Goal: Transaction & Acquisition: Book appointment/travel/reservation

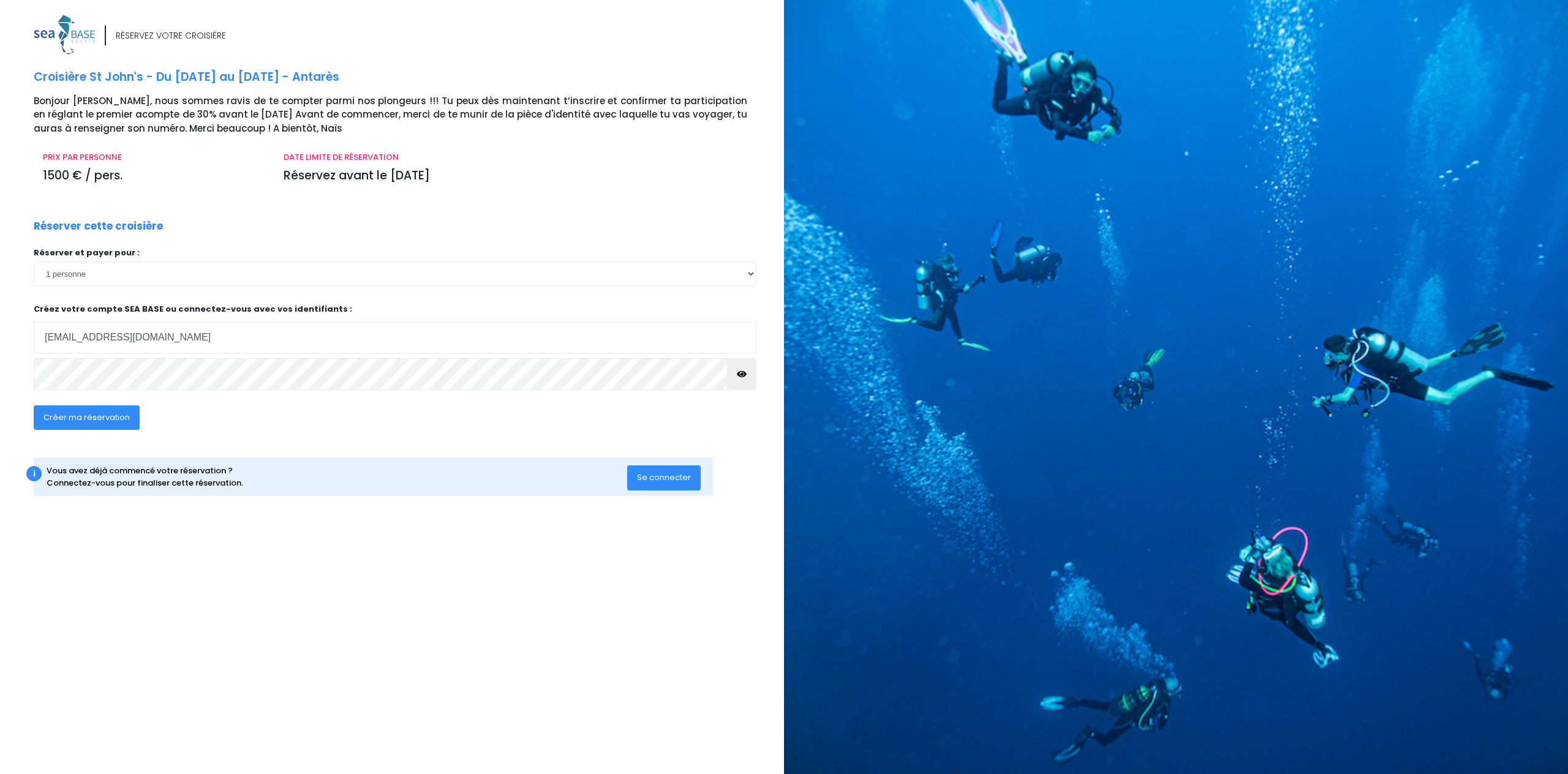
type input "bertemp@laposte.net"
click at [0, 386] on div "RÉSERVEZ VOTRE CROISIÈRE Croisière St John's - Du 06/12/25 au 13/12/25 - Antarè…" at bounding box center [387, 391] width 793 height 753
click at [737, 378] on button "button" at bounding box center [741, 374] width 29 height 32
click at [130, 417] on button "Créer ma réservation" at bounding box center [86, 417] width 106 height 25
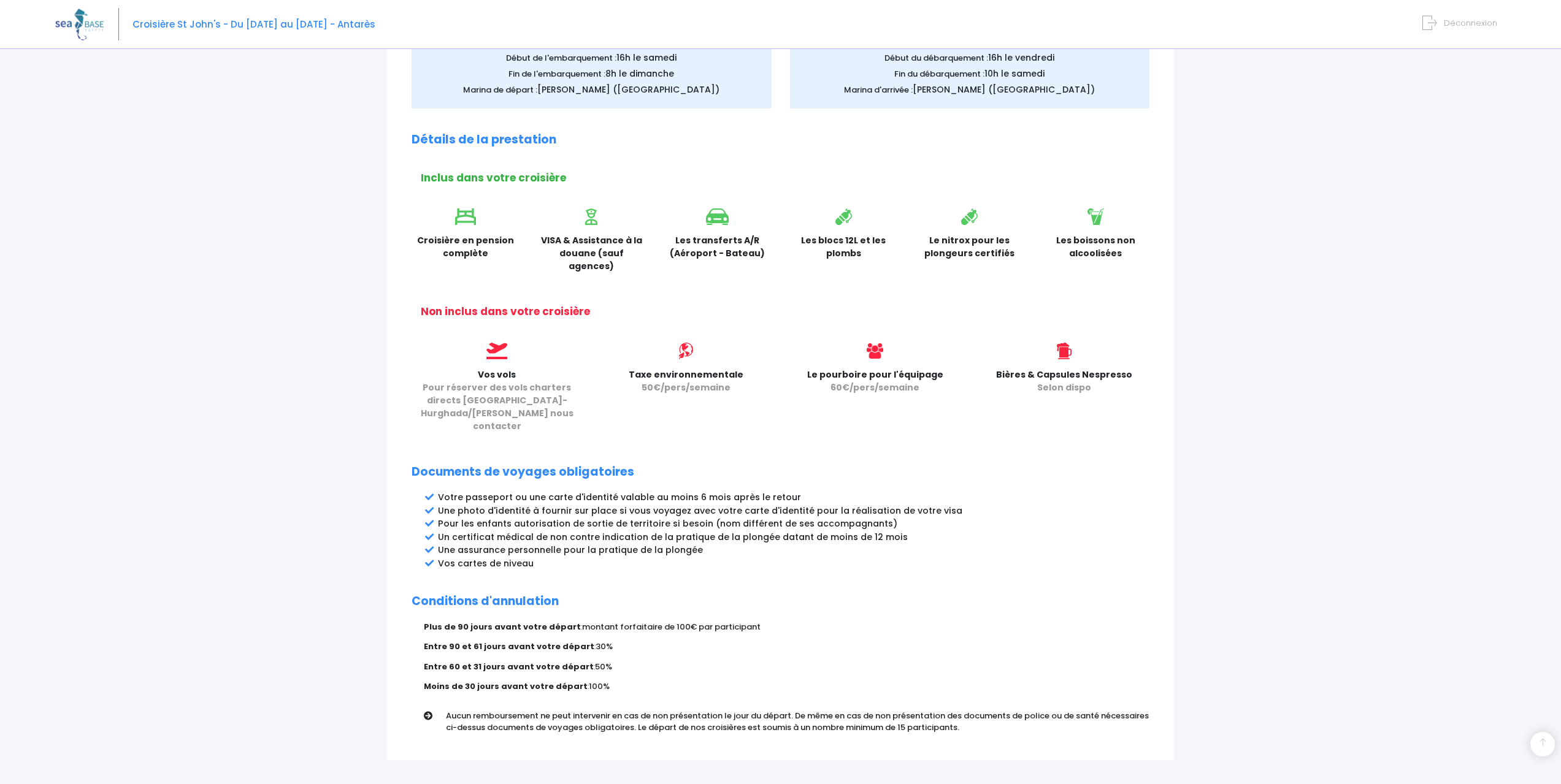
scroll to position [324, 0]
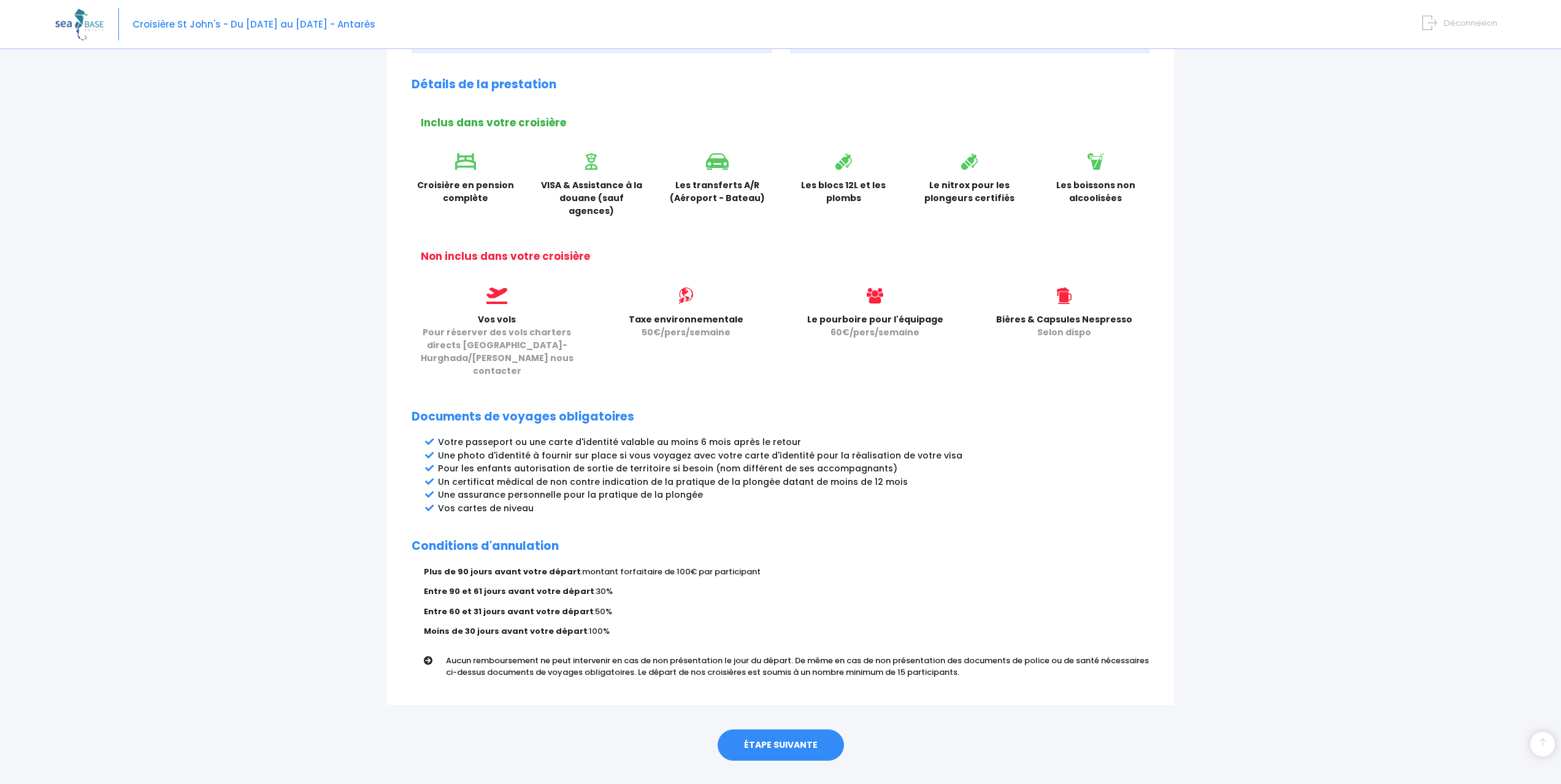
click at [795, 729] on link "ÉTAPE SUIVANTE" at bounding box center [780, 745] width 126 height 32
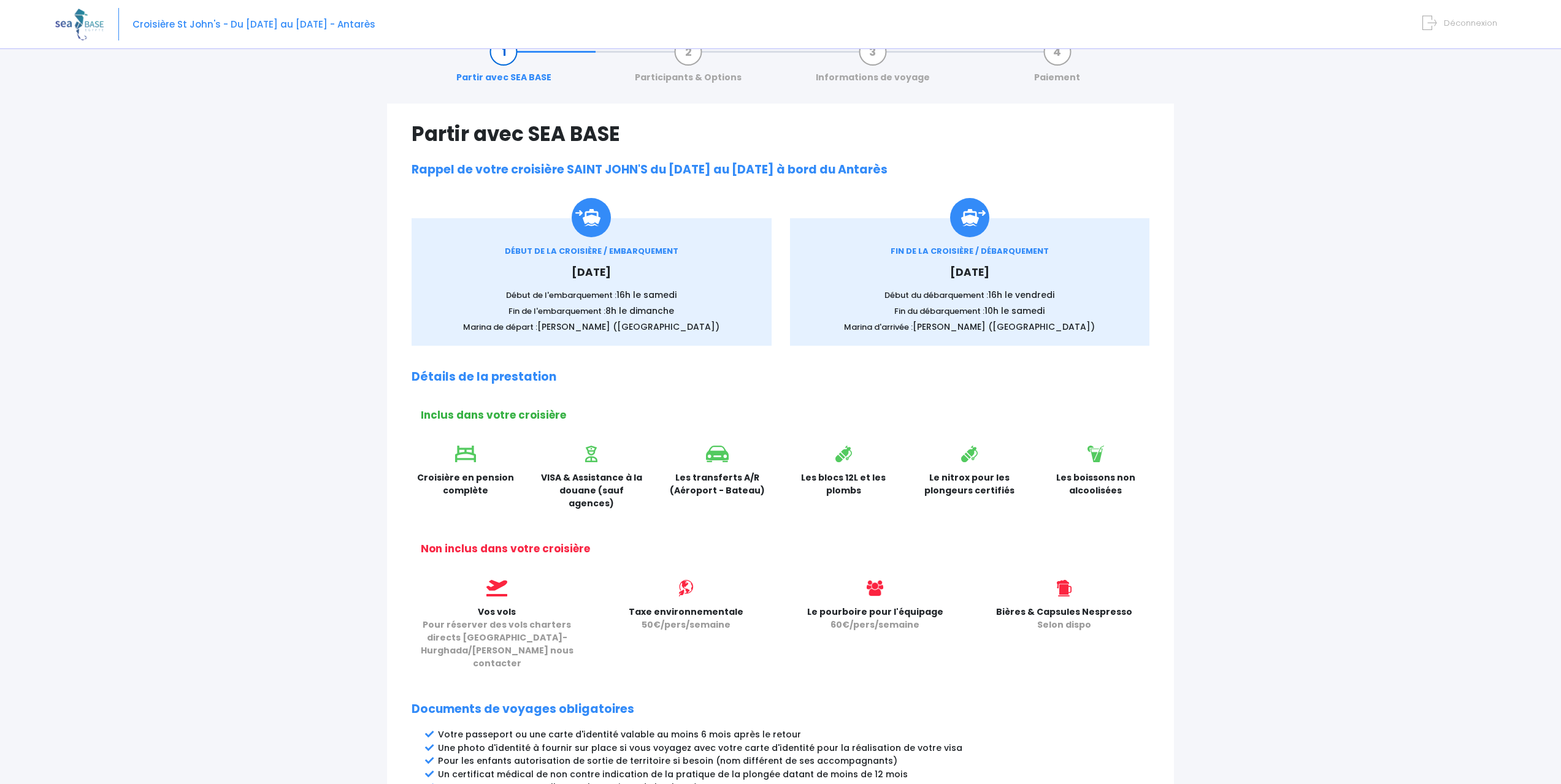
scroll to position [18, 0]
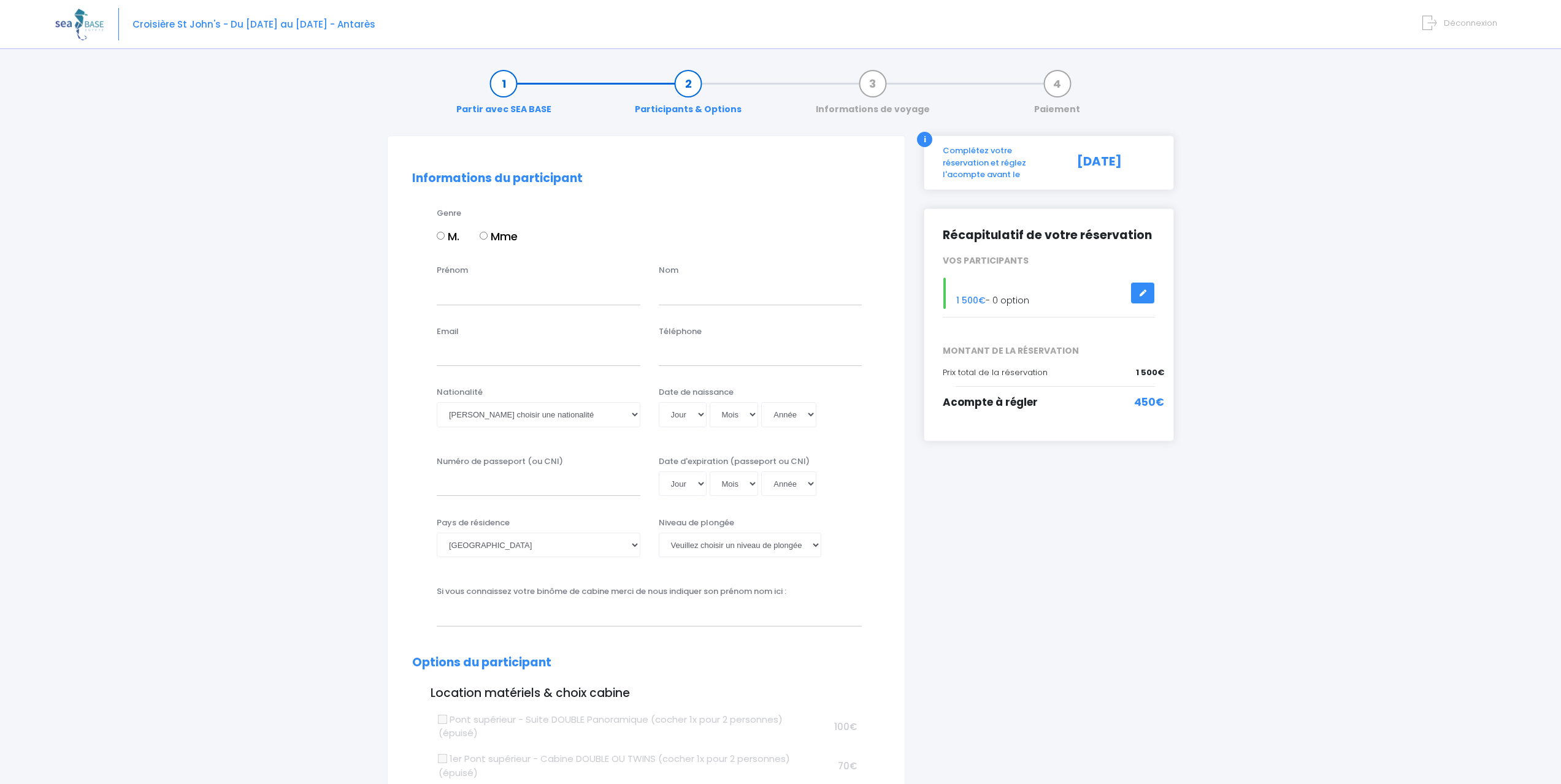
click at [442, 237] on input "M." at bounding box center [441, 236] width 8 height 8
radio input "true"
click at [450, 285] on input "Prénom" at bounding box center [538, 292] width 203 height 25
type input "Bertrand"
type input "Dupre"
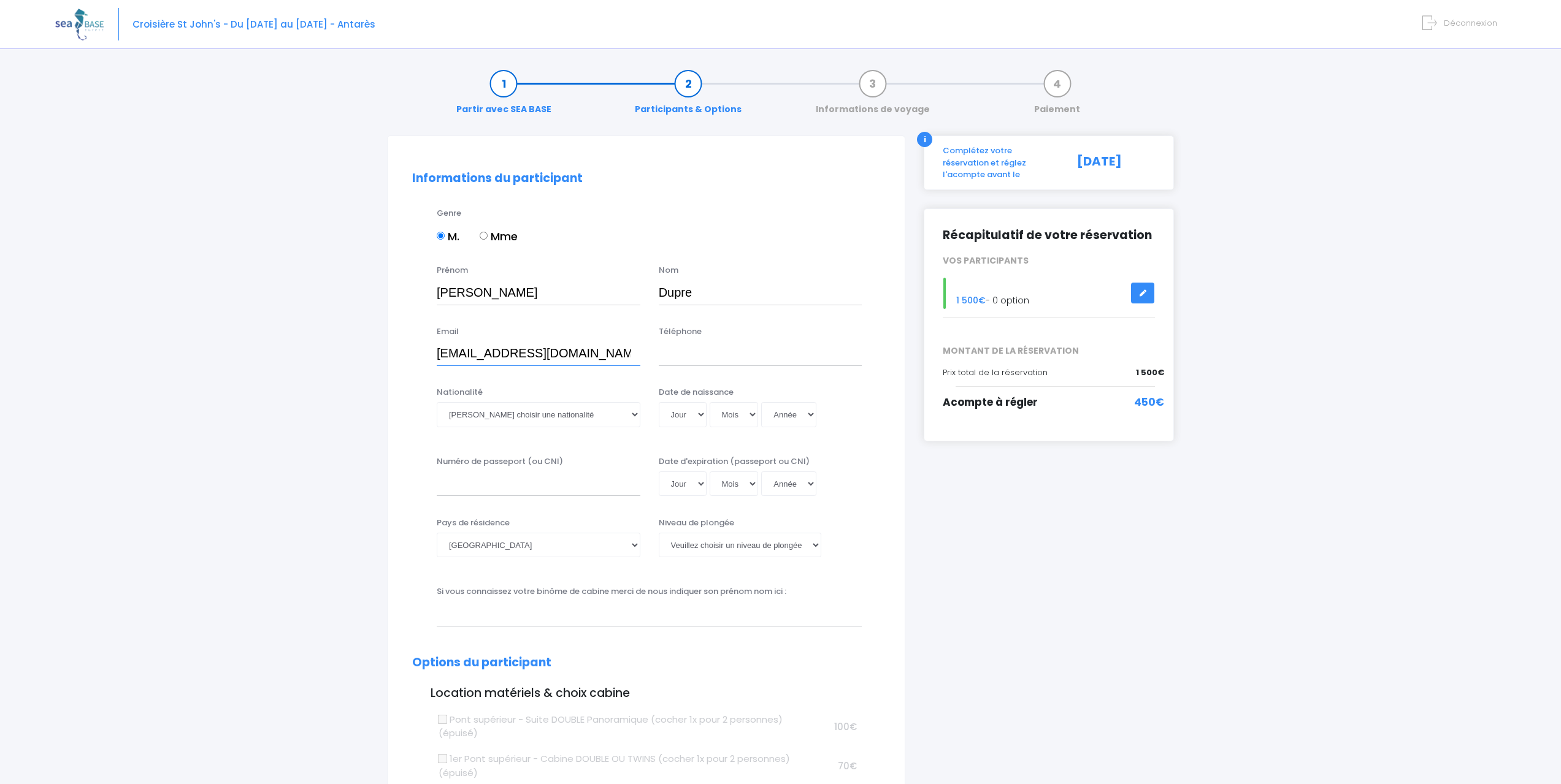
type input "bertemp@laposte.net"
type input "0607515642"
click at [477, 410] on select "Veuillez choisir une nationalité Afghane Albanaise Algerienne Allemande America…" at bounding box center [538, 414] width 203 height 25
select select "Française"
click at [437, 402] on select "Veuillez choisir une nationalité Afghane Albanaise Algerienne Allemande America…" at bounding box center [538, 414] width 203 height 25
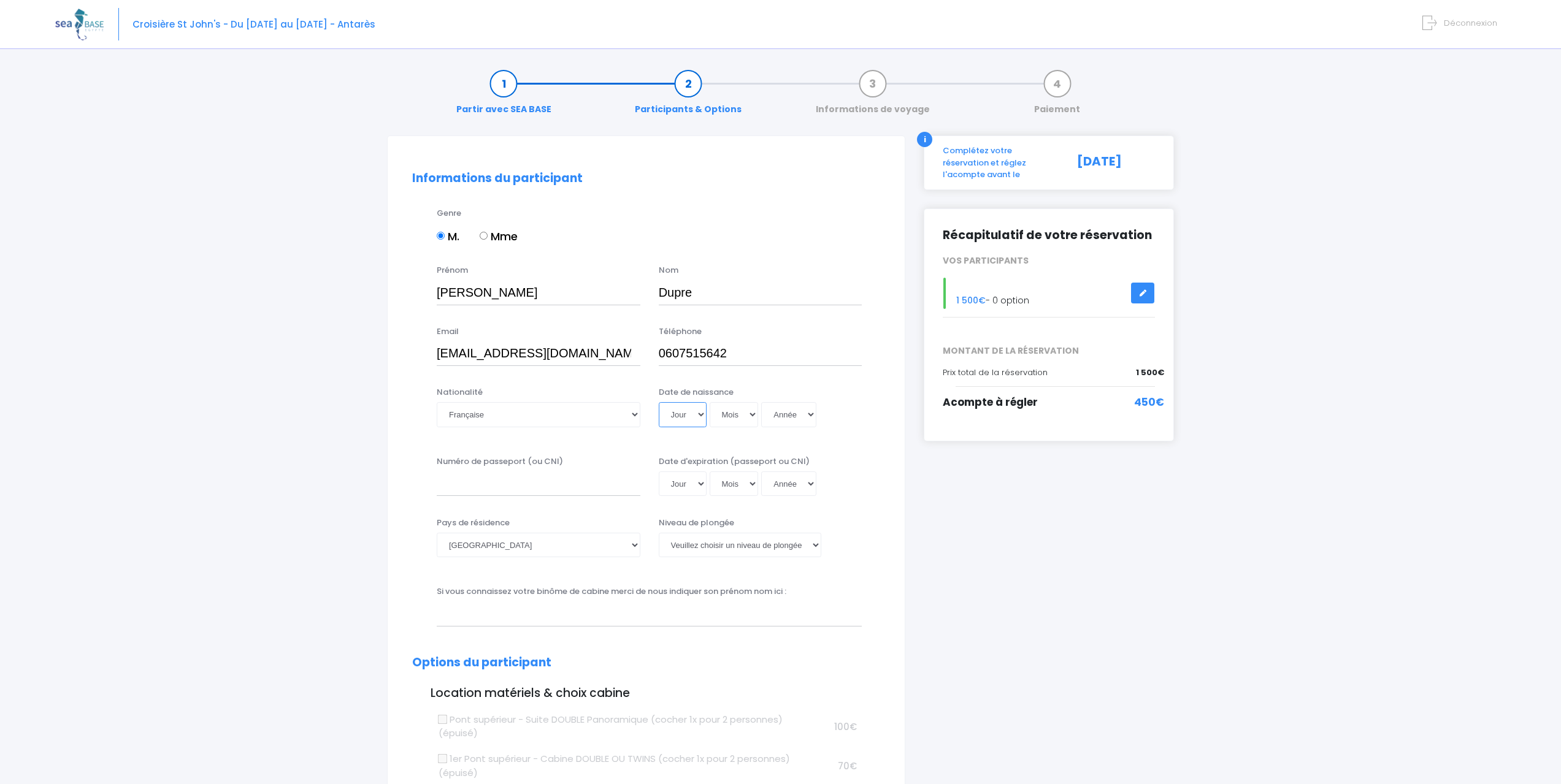
click at [701, 414] on select "Jour 01 02 03 04 05 06 07 08 09 10 11 12 13 14 15 16 17 18 19 20 21 22 23 24 25…" at bounding box center [682, 414] width 48 height 25
select select "22"
click at [659, 402] on select "Jour 01 02 03 04 05 06 07 08 09 10 11 12 13 14 15 16 17 18 19 20 21 22 23 24 25…" at bounding box center [682, 414] width 48 height 25
click at [746, 421] on select "Mois 01 02 03 04 05 06 07 08 09 10 11 12" at bounding box center [734, 414] width 49 height 25
select select "11"
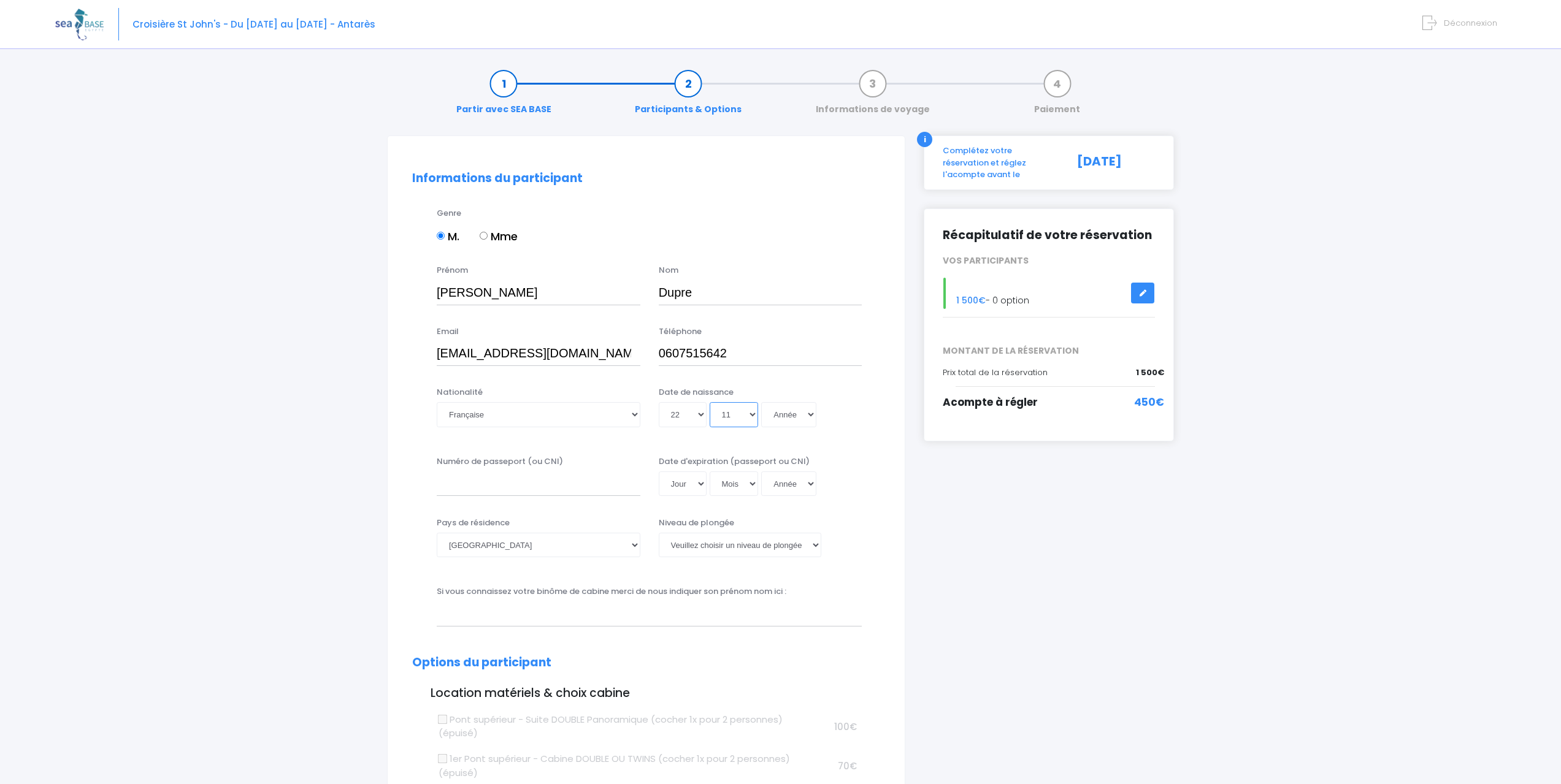
click at [710, 402] on select "Mois 01 02 03 04 05 06 07 08 09 10 11 12" at bounding box center [734, 414] width 49 height 25
click at [792, 421] on select "Année 2045 2044 2043 2042 2041 2040 2039 2038 2037 2036 2035 2034 2033 2032 203…" at bounding box center [788, 414] width 55 height 25
select select "1972"
click at [761, 402] on select "Année 2045 2044 2043 2042 2041 2040 2039 2038 2037 2036 2035 2034 2033 2032 203…" at bounding box center [788, 414] width 55 height 25
type input "1972-11-22"
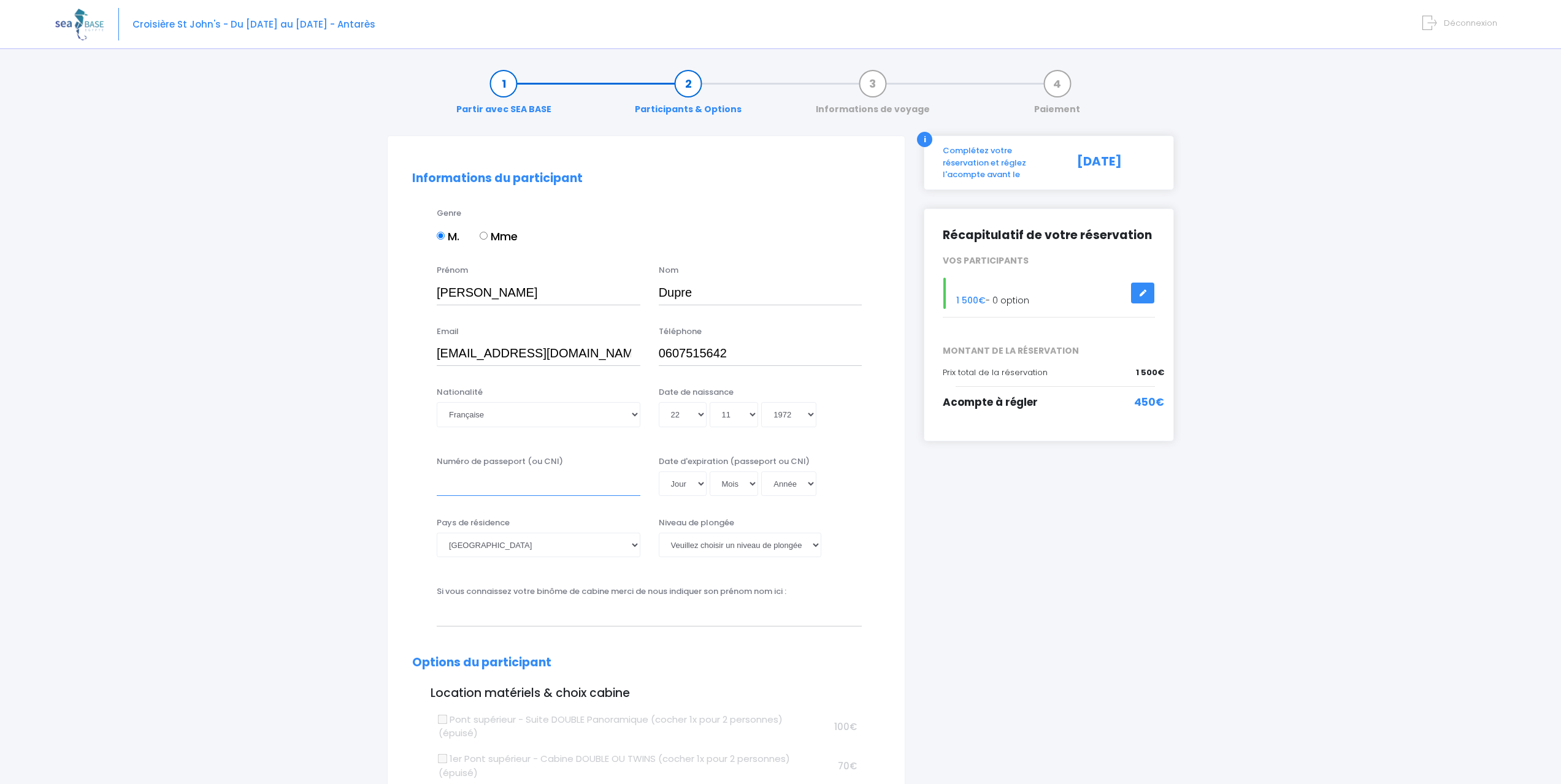
click at [497, 488] on input "Numéro de passeport (ou CNI)" at bounding box center [538, 484] width 203 height 25
click at [515, 490] on input "Numéro de passeport (ou CNI)" at bounding box center [538, 484] width 203 height 25
click at [494, 543] on select "Afghanistan Afrique du Sud Albanie Algérie Allemagne Andorre Angola Anguilla An…" at bounding box center [538, 545] width 203 height 25
click at [466, 488] on input "Numéro de passeport (ou CNI)" at bounding box center [538, 484] width 203 height 25
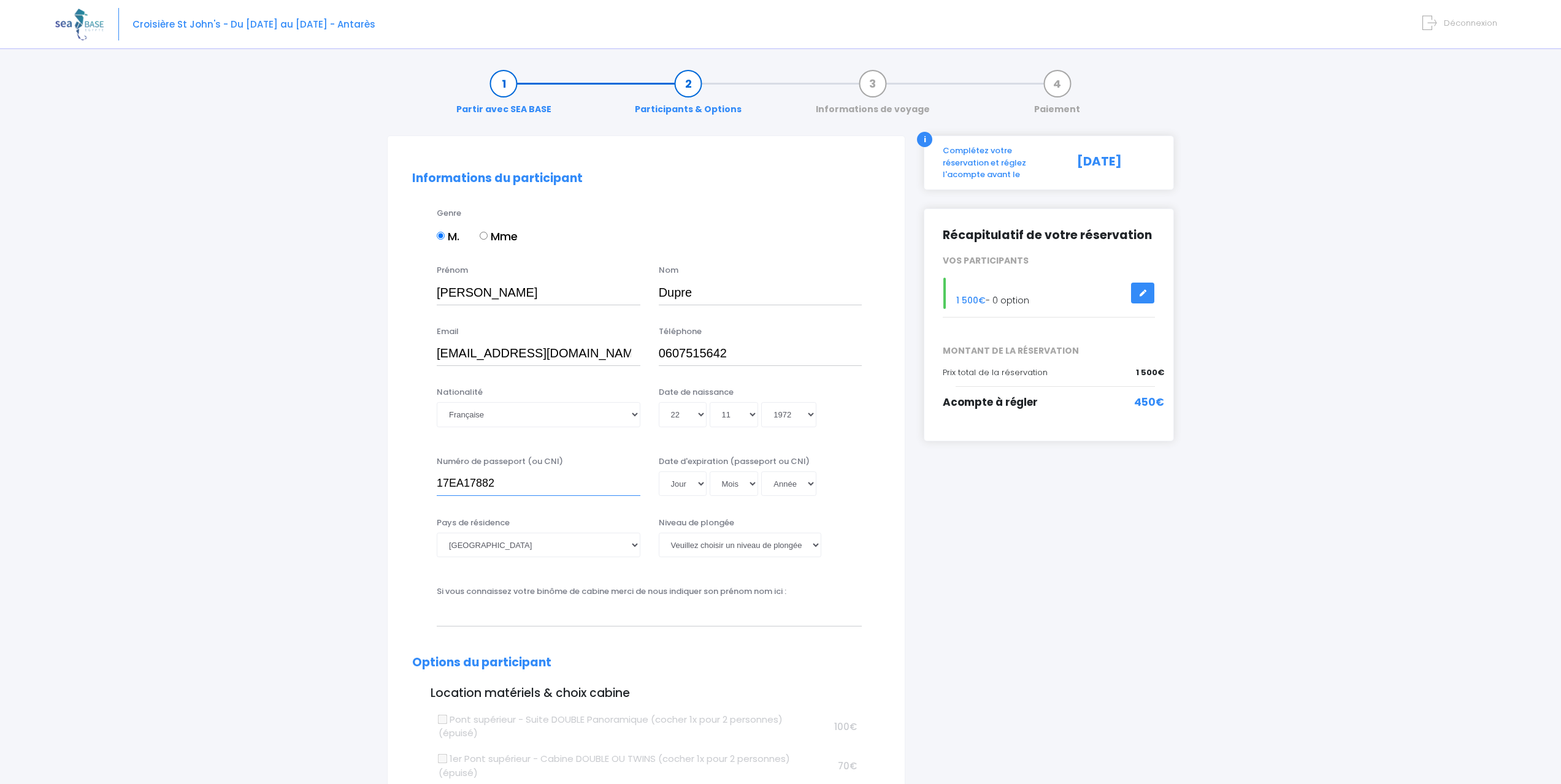
type input "17EA17882"
click at [698, 489] on select "Jour 01 02 03 04 05 06 07 08 09 10 11 12 13 14 15 16 17 18 19 20 21 22 23 24 25…" at bounding box center [682, 484] width 48 height 25
select select "31"
click at [659, 472] on select "Jour 01 02 03 04 05 06 07 08 09 10 11 12 13 14 15 16 17 18 19 20 21 22 23 24 25…" at bounding box center [682, 484] width 48 height 25
click at [746, 484] on select "Mois 01 02 03 04 05 06 07 08 09 10 11 12" at bounding box center [734, 484] width 49 height 25
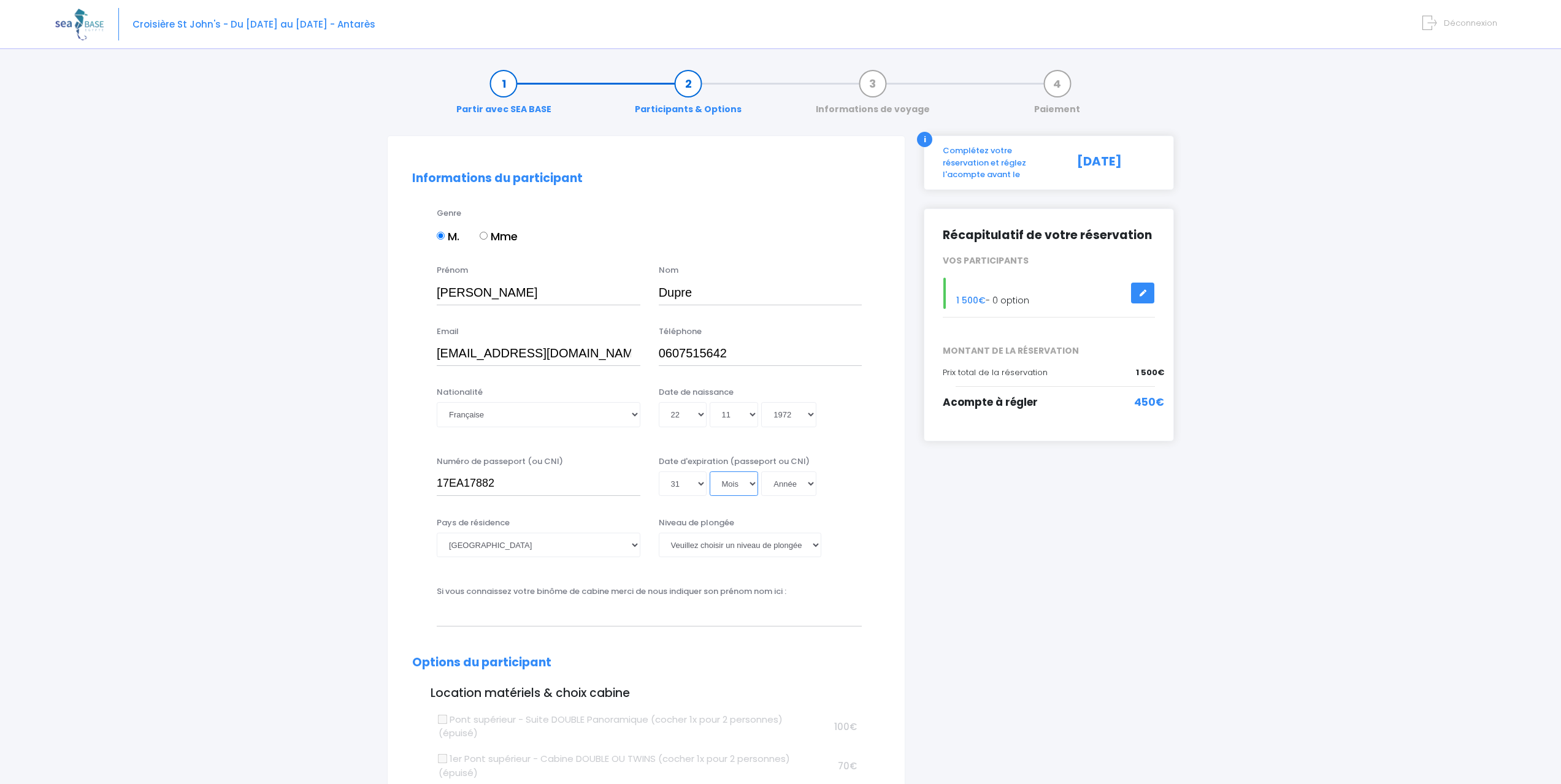
select select "08"
click at [710, 472] on select "Mois 01 02 03 04 05 06 07 08 09 10 11 12" at bounding box center [734, 484] width 49 height 25
click at [783, 481] on select "Année 2045 2044 2043 2042 2041 2040 2039 2038 2037 2036 2035 2034 2033 2032 203…" at bounding box center [788, 484] width 55 height 25
select select "2027"
click at [761, 472] on select "Année 2045 2044 2043 2042 2041 2040 2039 2038 2037 2036 2035 2034 2033 2032 203…" at bounding box center [788, 484] width 55 height 25
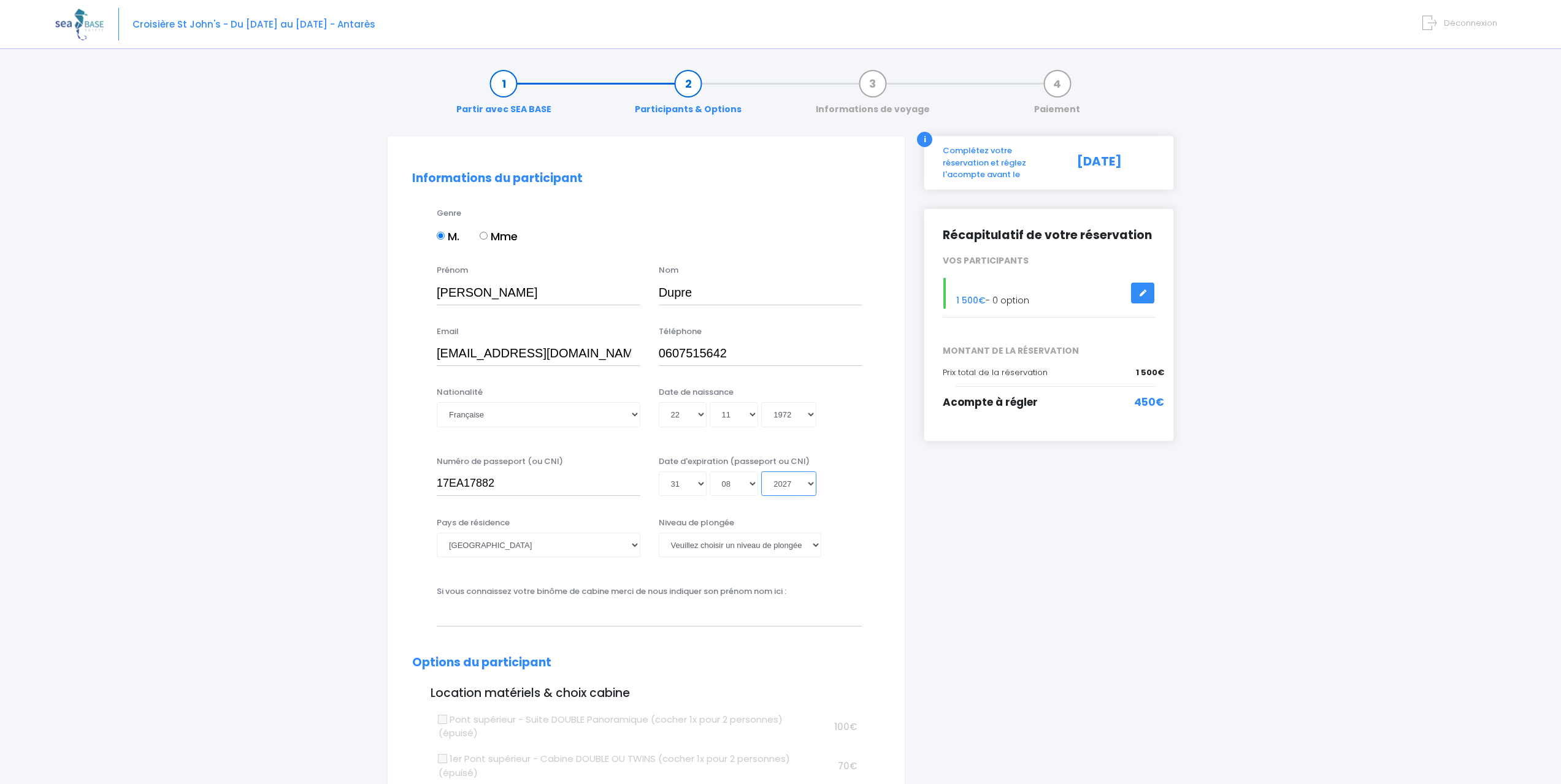
type input "2027-08-31"
click at [706, 548] on select "Veuillez choisir un niveau de plongée Non plongeur Junior OW diver Adventure OW…" at bounding box center [740, 545] width 163 height 25
select select "N4"
click at [659, 533] on select "Veuillez choisir un niveau de plongée Non plongeur Junior OW diver Adventure OW…" at bounding box center [740, 545] width 163 height 25
click at [810, 545] on select "Veuillez choisir un niveau de plongée Non plongeur Junior OW diver Adventure OW…" at bounding box center [740, 545] width 163 height 25
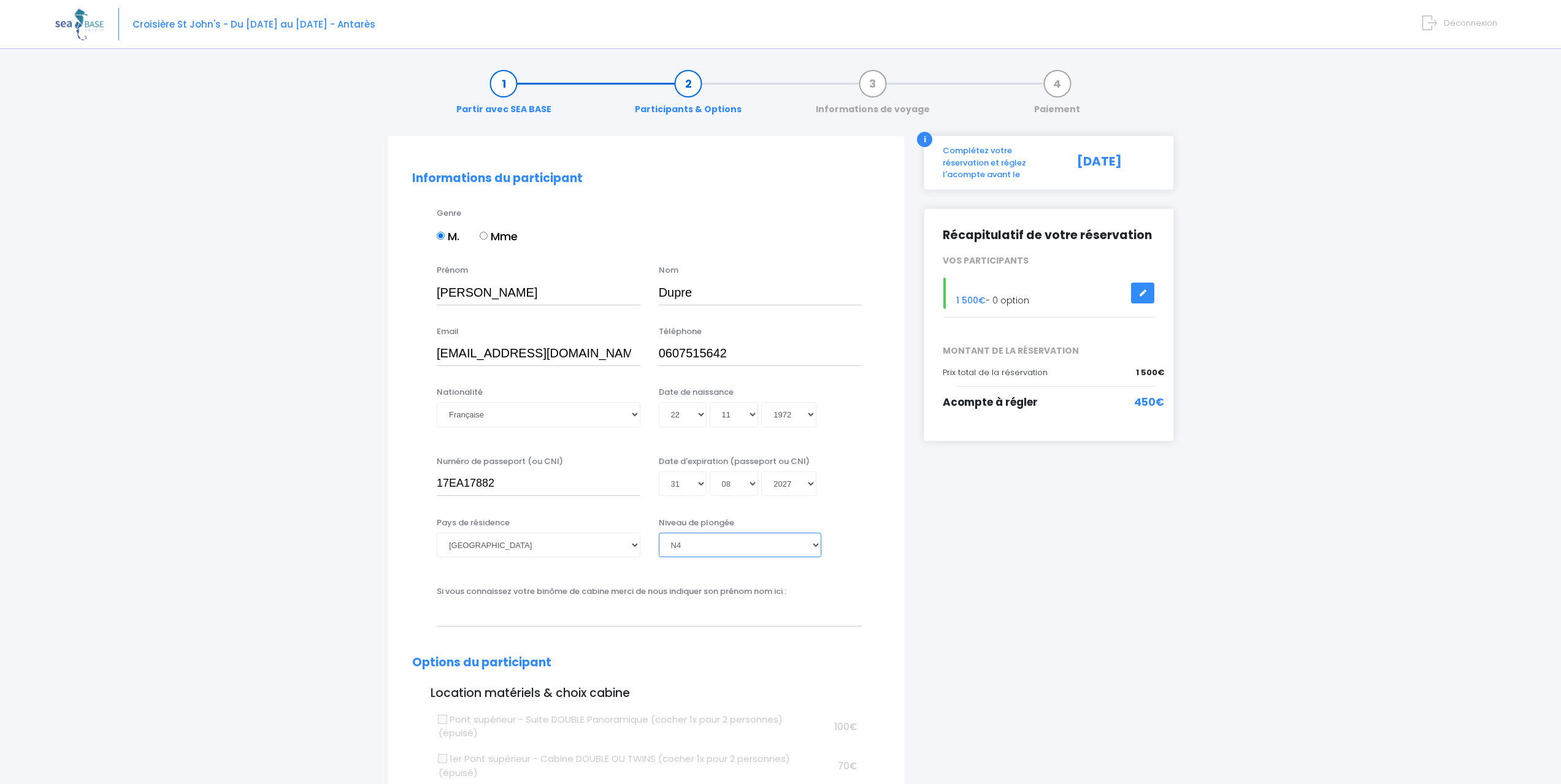
click at [659, 533] on select "Veuillez choisir un niveau de plongée Non plongeur Junior OW diver Adventure OW…" at bounding box center [740, 545] width 163 height 25
click at [732, 539] on select "Veuillez choisir un niveau de plongée Non plongeur Junior OW diver Adventure OW…" at bounding box center [740, 545] width 163 height 25
click at [659, 533] on select "Veuillez choisir un niveau de plongée Non plongeur Junior OW diver Adventure OW…" at bounding box center [740, 545] width 163 height 25
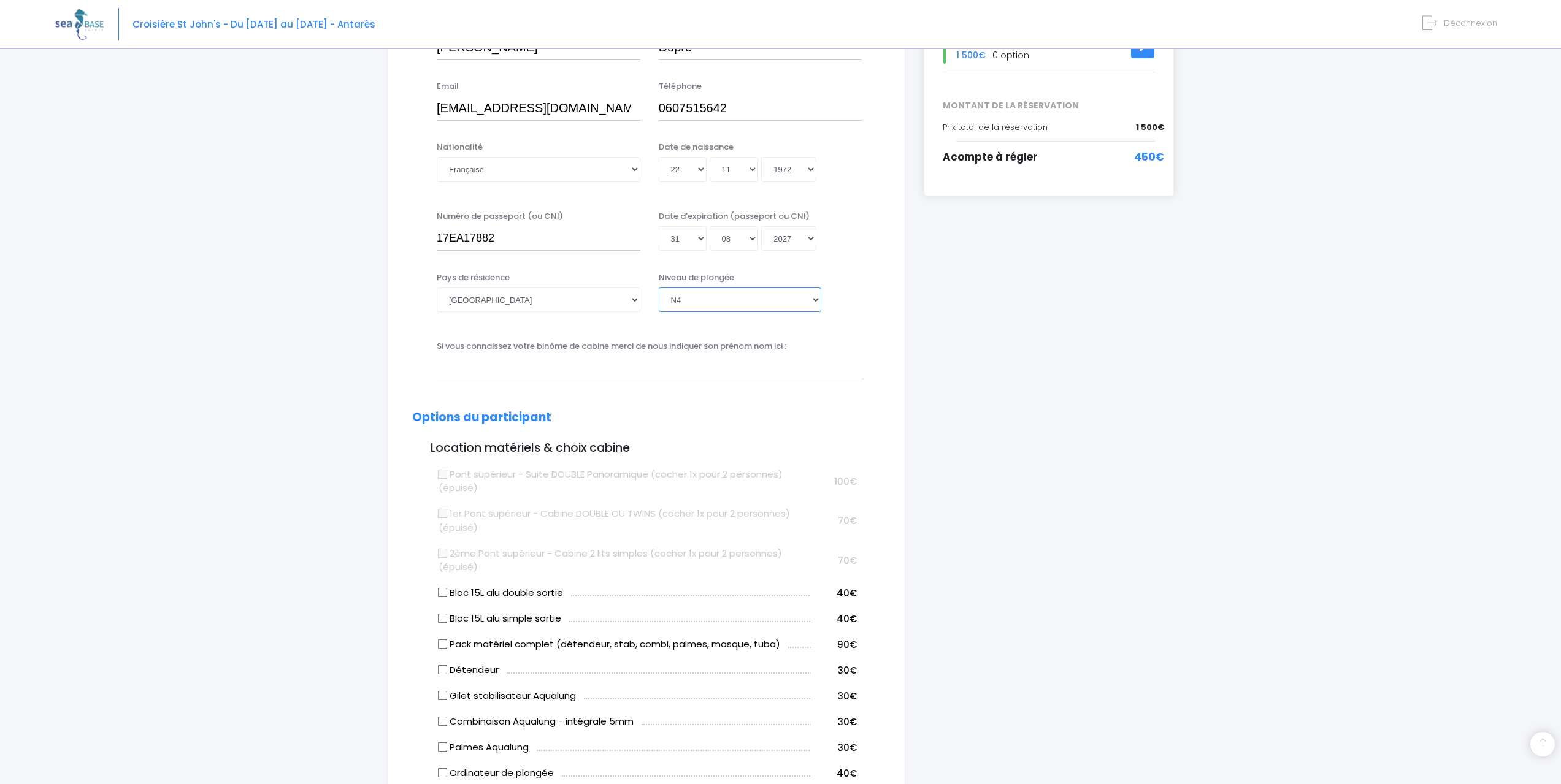
scroll to position [307, 0]
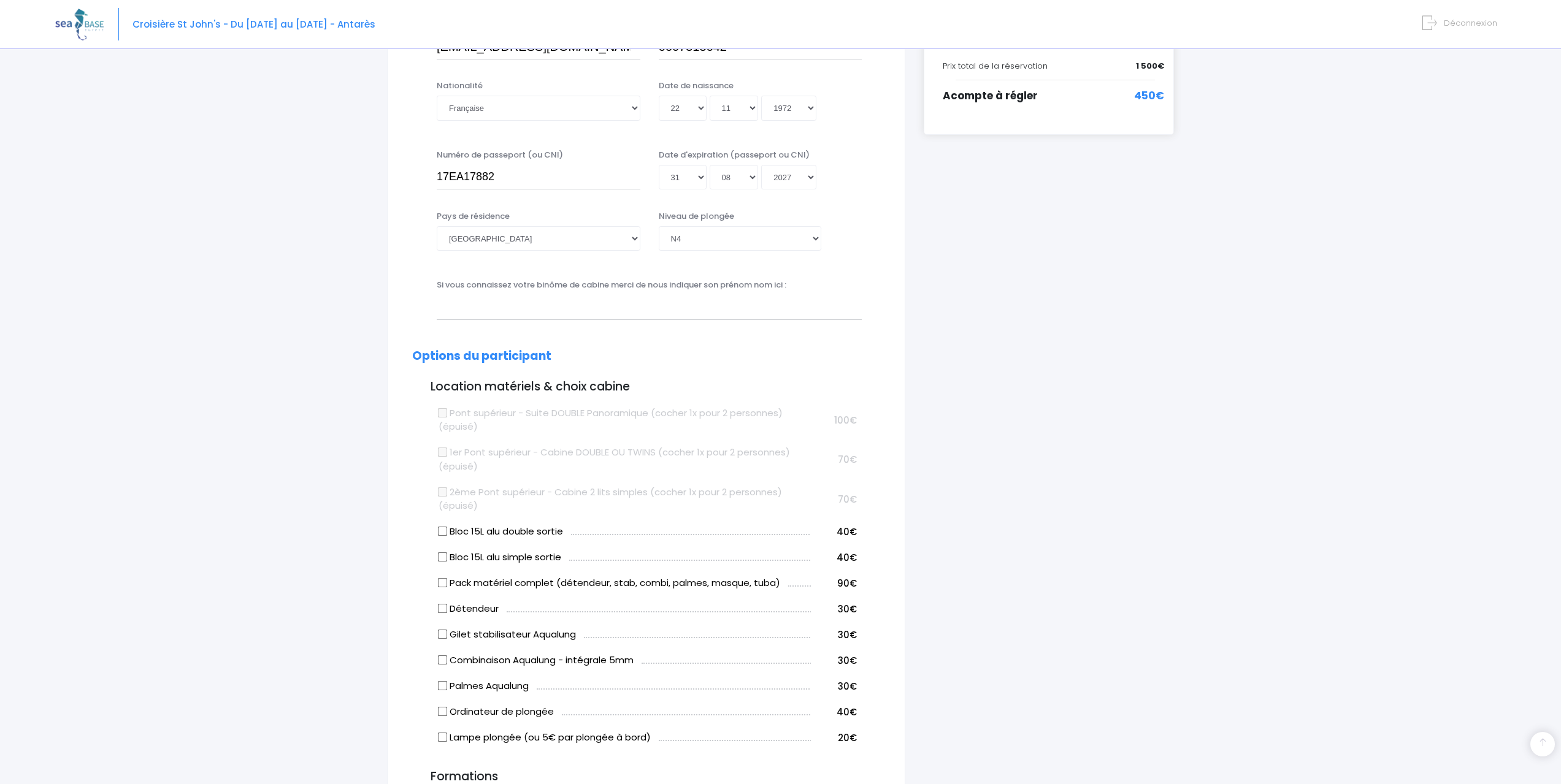
click at [444, 556] on input "Bloc 15L alu simple sortie" at bounding box center [442, 557] width 10 height 10
checkbox input "true"
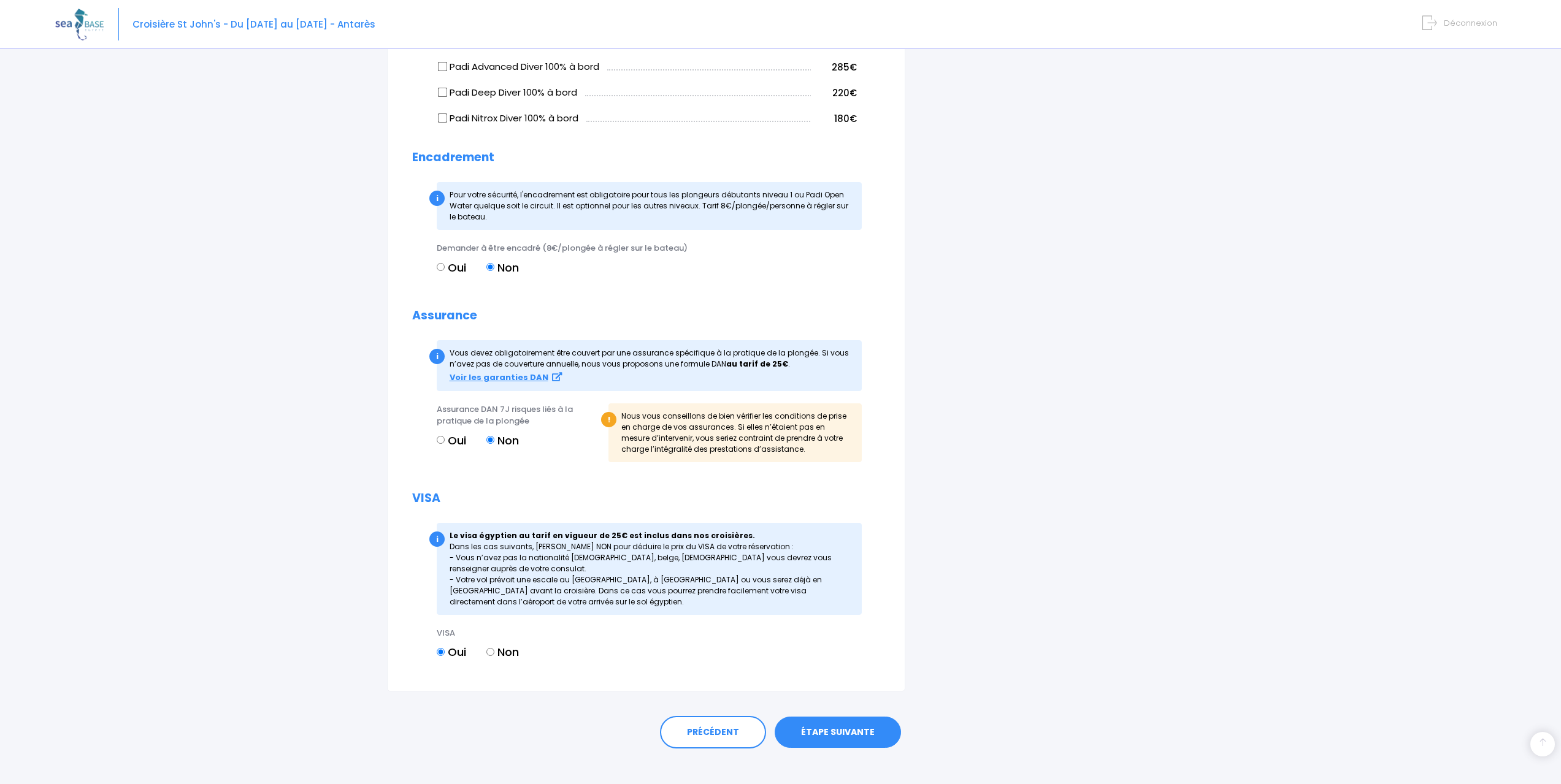
scroll to position [1056, 0]
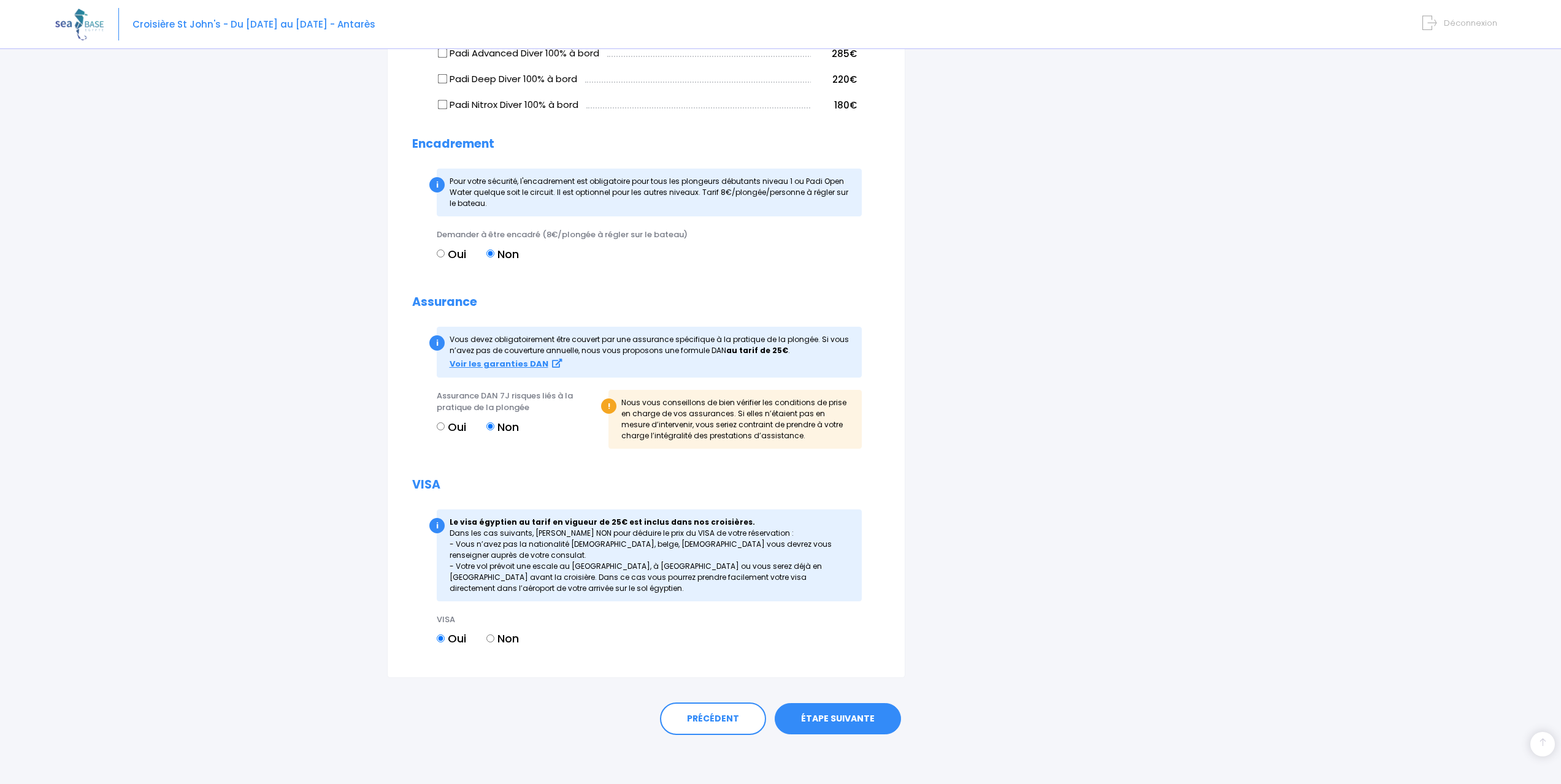
click at [863, 720] on link "ÉTAPE SUIVANTE" at bounding box center [838, 719] width 126 height 32
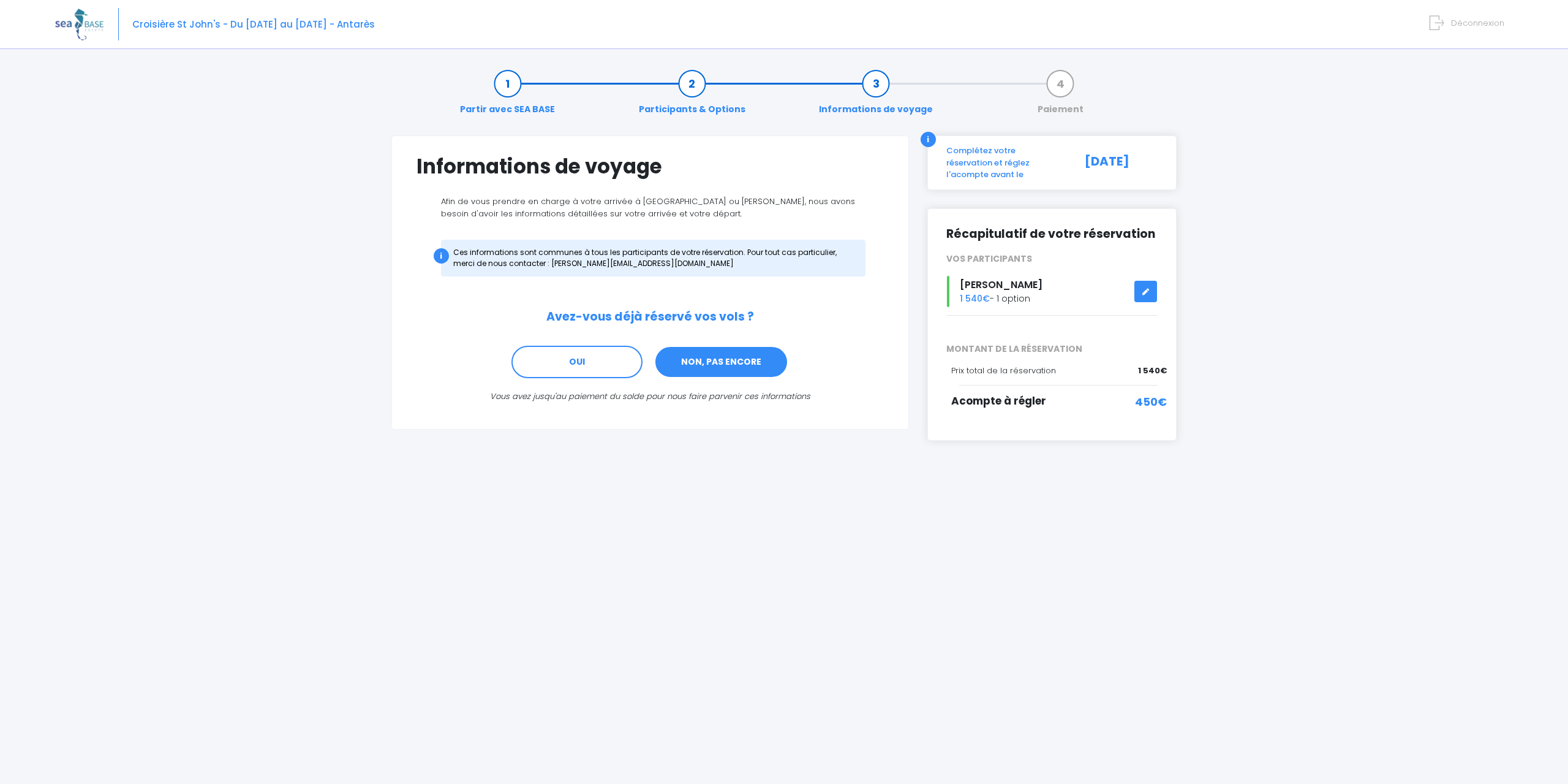
click at [730, 363] on link "NON, PAS ENCORE" at bounding box center [721, 363] width 134 height 33
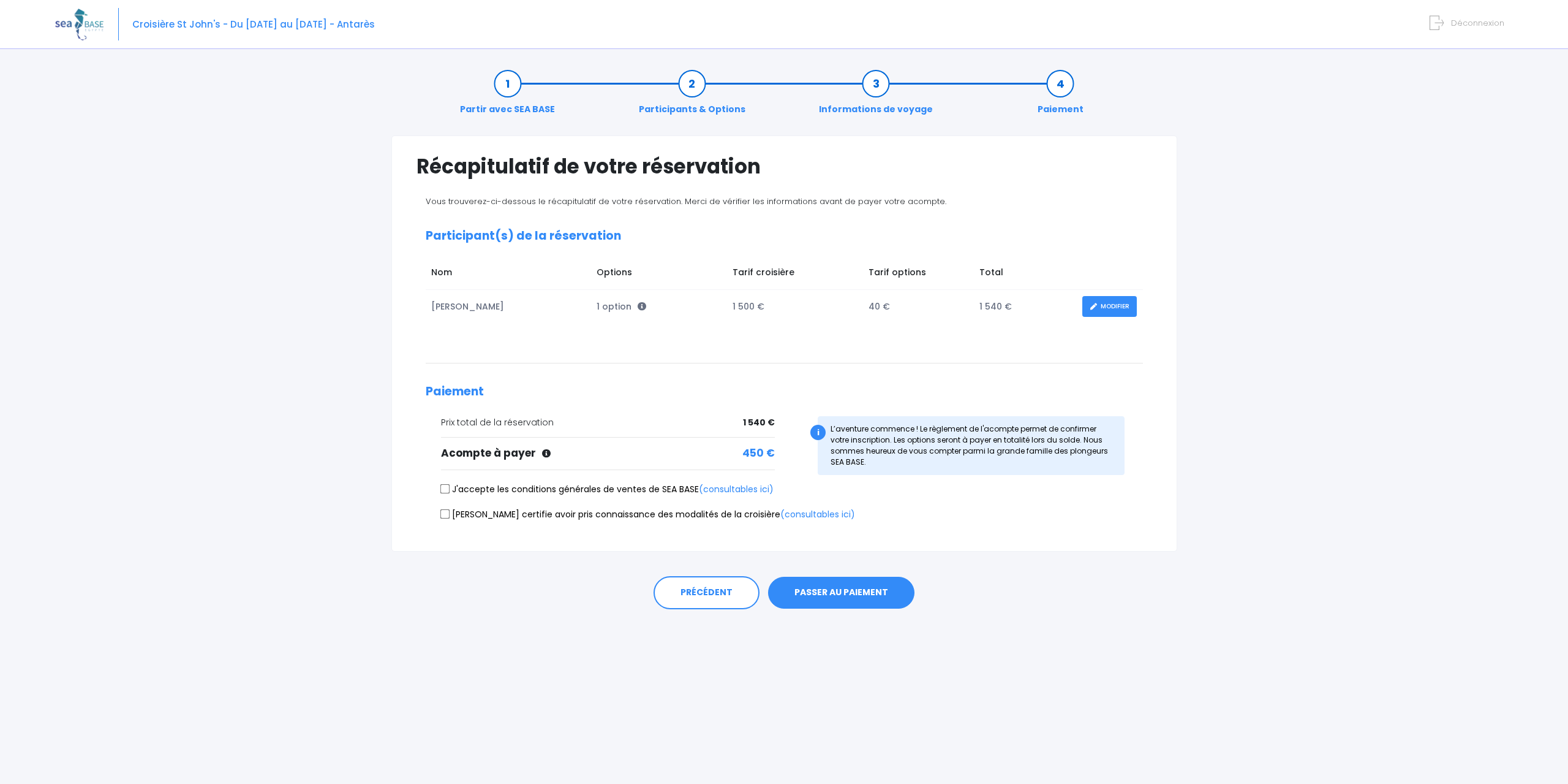
click at [453, 487] on label "J'accepte les conditions générales de ventes de SEA BASE (consultables ici)" at bounding box center [608, 489] width 333 height 13
click at [450, 487] on input "J'accepte les conditions générales de ventes de SEA BASE (consultables ici)" at bounding box center [444, 489] width 10 height 10
checkbox input "true"
click at [450, 519] on label "Je certifie avoir pris connaissance des modalités de la croisière (consultables…" at bounding box center [648, 515] width 414 height 13
click at [450, 519] on input "Je certifie avoir pris connaissance des modalités de la croisière (consultables…" at bounding box center [444, 514] width 10 height 10
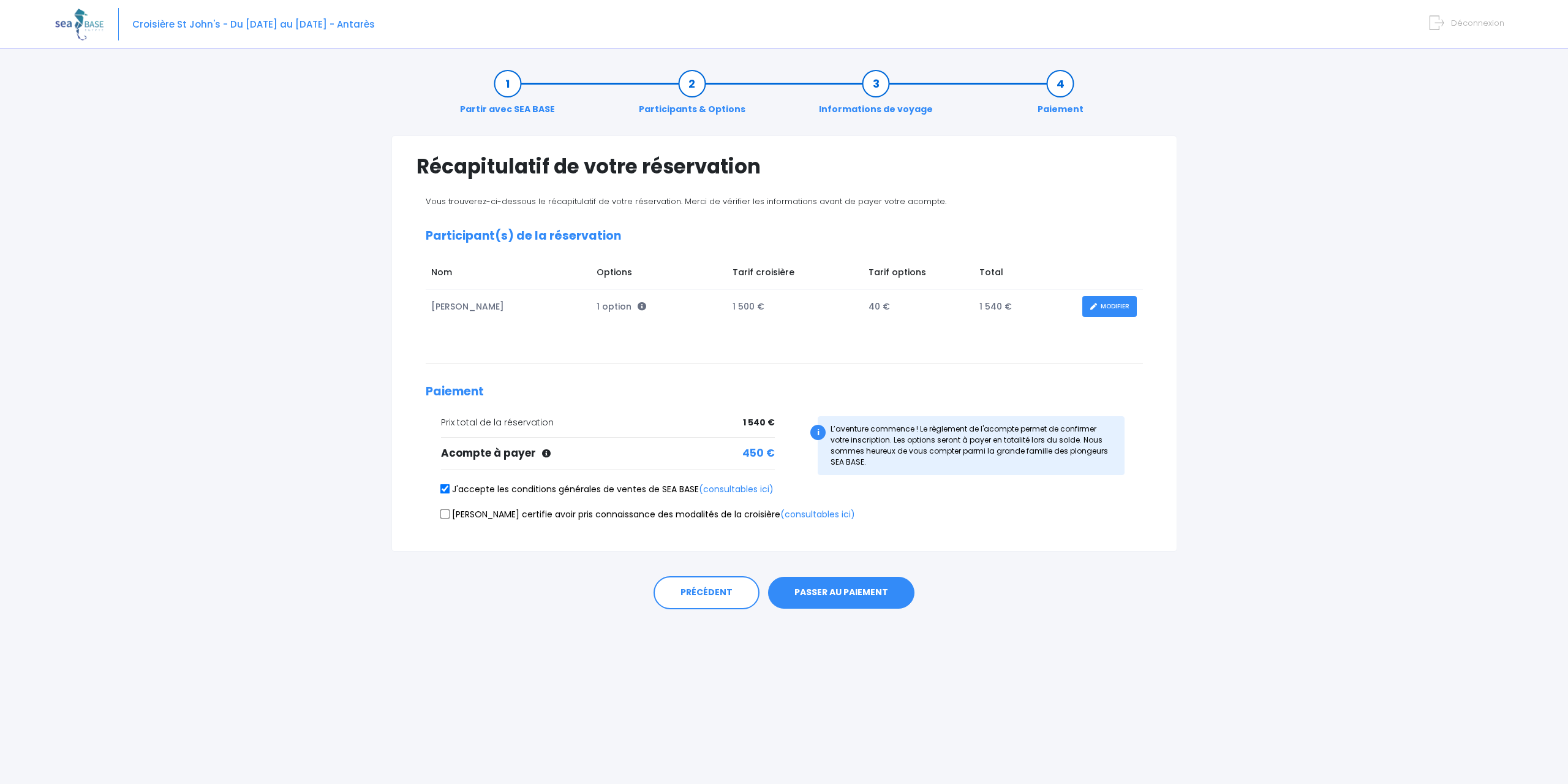
checkbox input "true"
click at [855, 595] on button "PASSER AU PAIEMENT" at bounding box center [842, 593] width 147 height 32
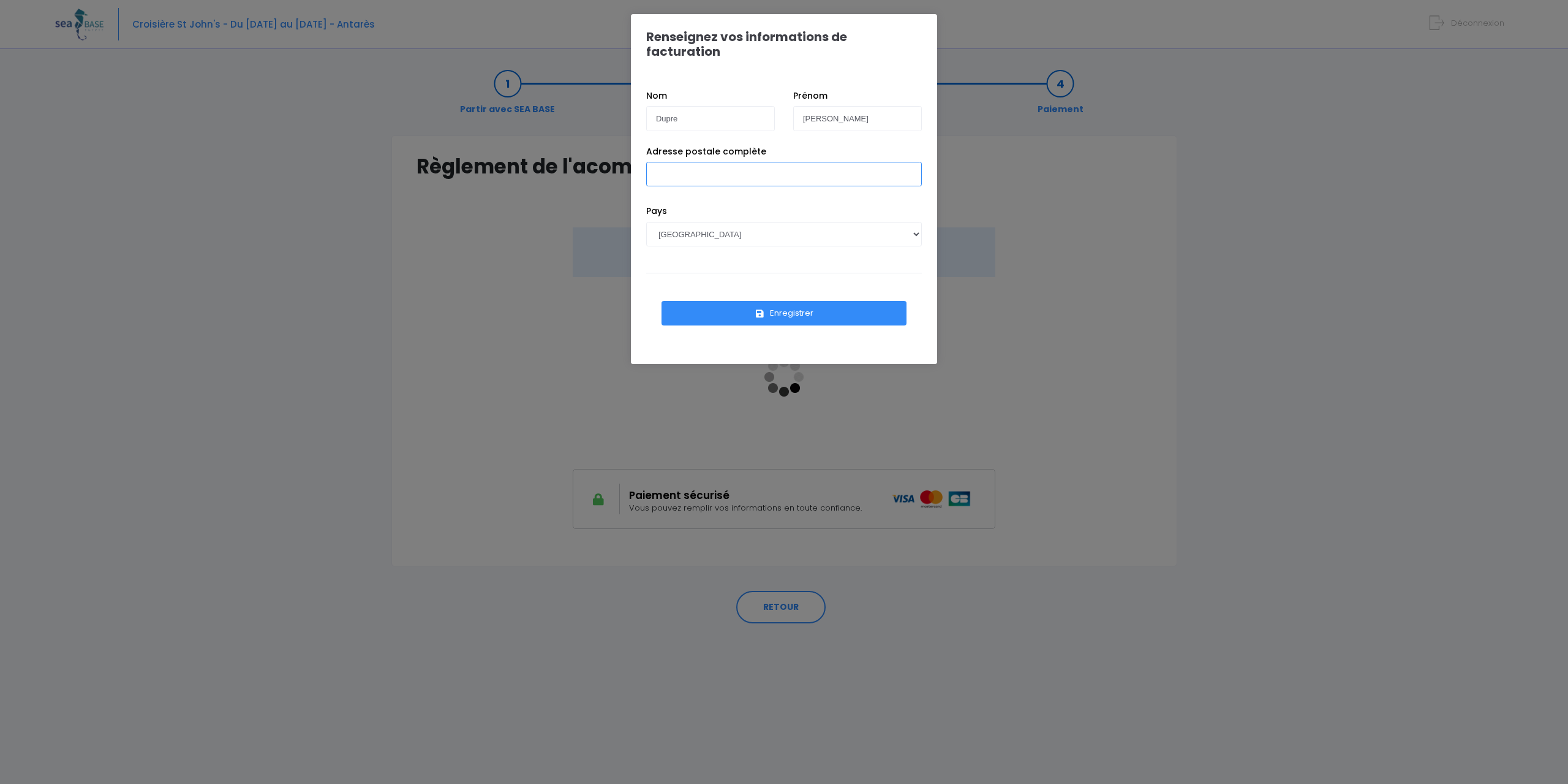
click at [694, 162] on input "Adresse postale complète" at bounding box center [784, 174] width 276 height 25
click at [746, 162] on input "[STREET_ADDRESS][GEOGRAPHIC_DATA]" at bounding box center [784, 174] width 276 height 25
type input "[STREET_ADDRESS]"
click at [797, 303] on button "Enregistrer" at bounding box center [784, 313] width 245 height 25
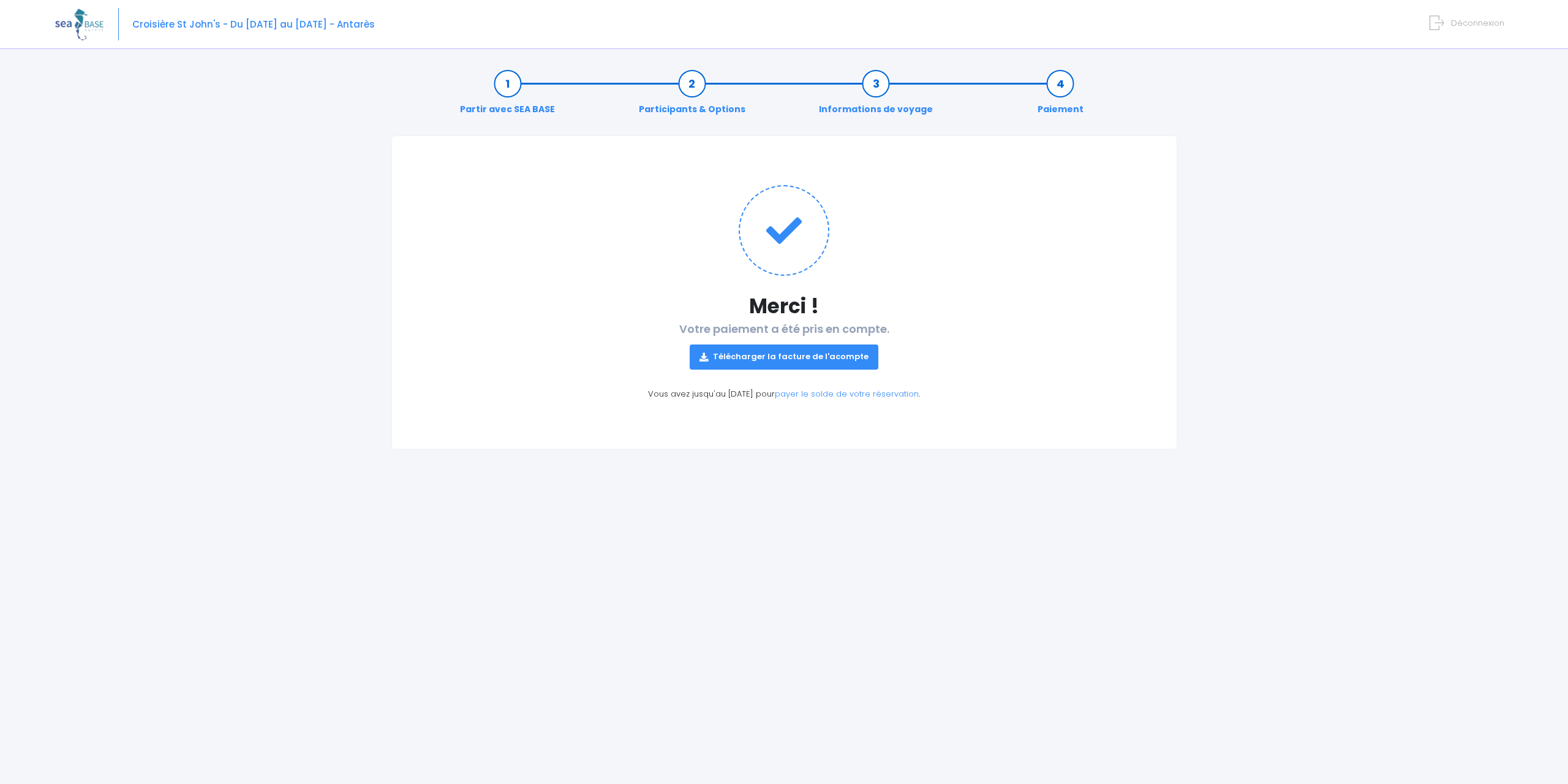
click at [787, 362] on link "Télécharger la facture de l'acompte" at bounding box center [784, 356] width 189 height 25
click at [76, 22] on img at bounding box center [79, 24] width 49 height 31
